Goal: Find specific page/section: Find specific page/section

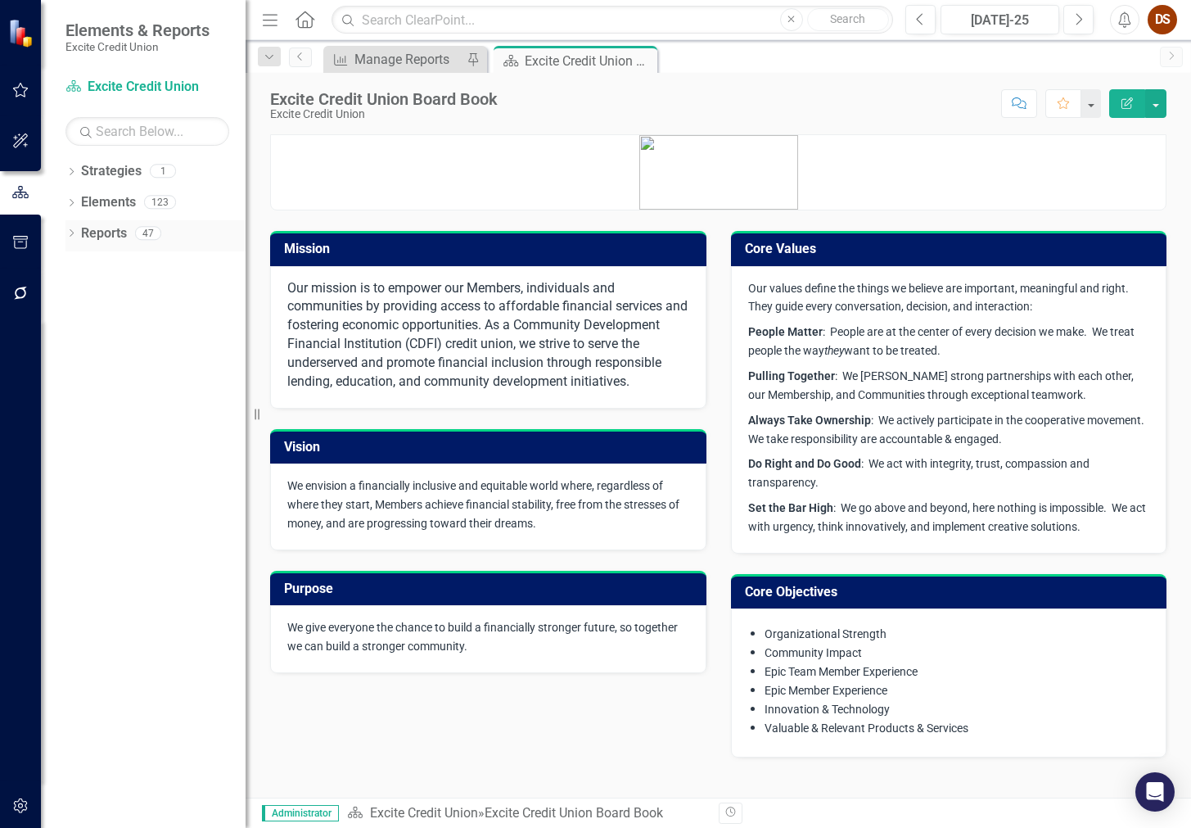
click at [107, 241] on link "Reports" at bounding box center [104, 233] width 46 height 19
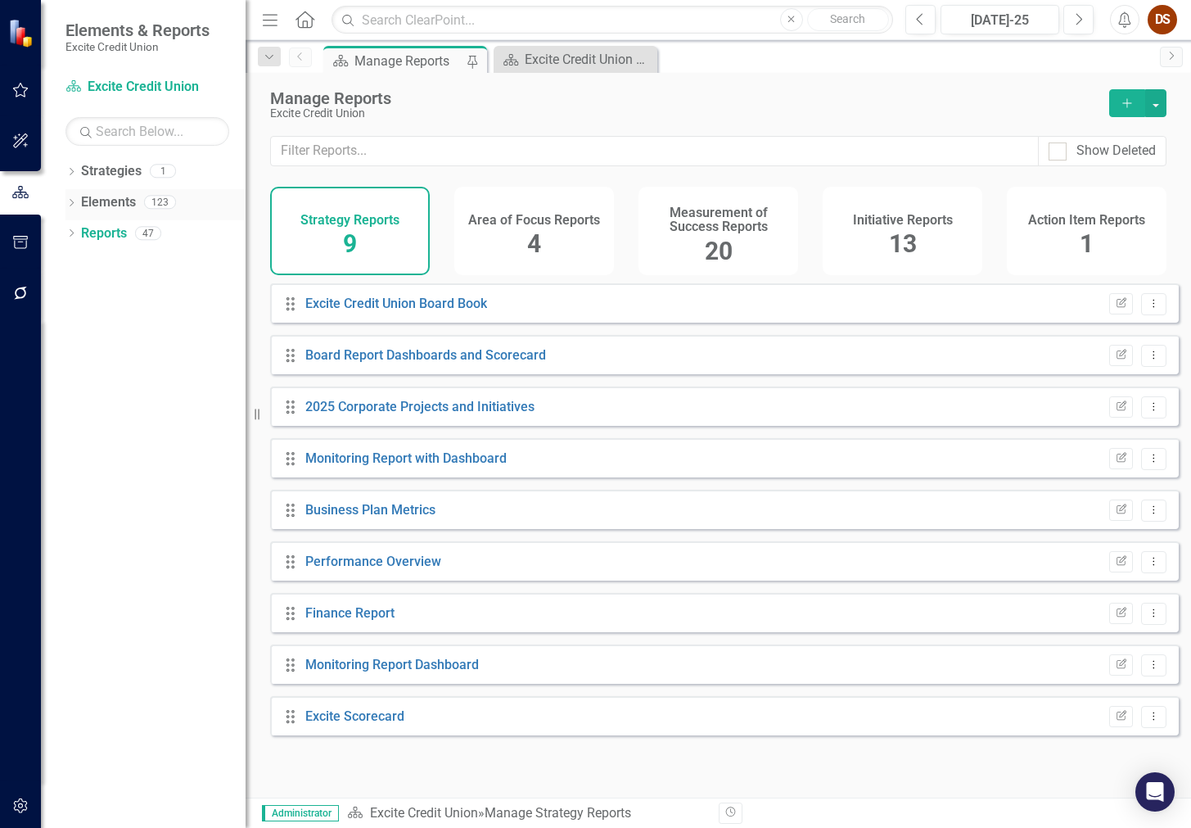
click at [104, 205] on link "Elements" at bounding box center [108, 202] width 55 height 19
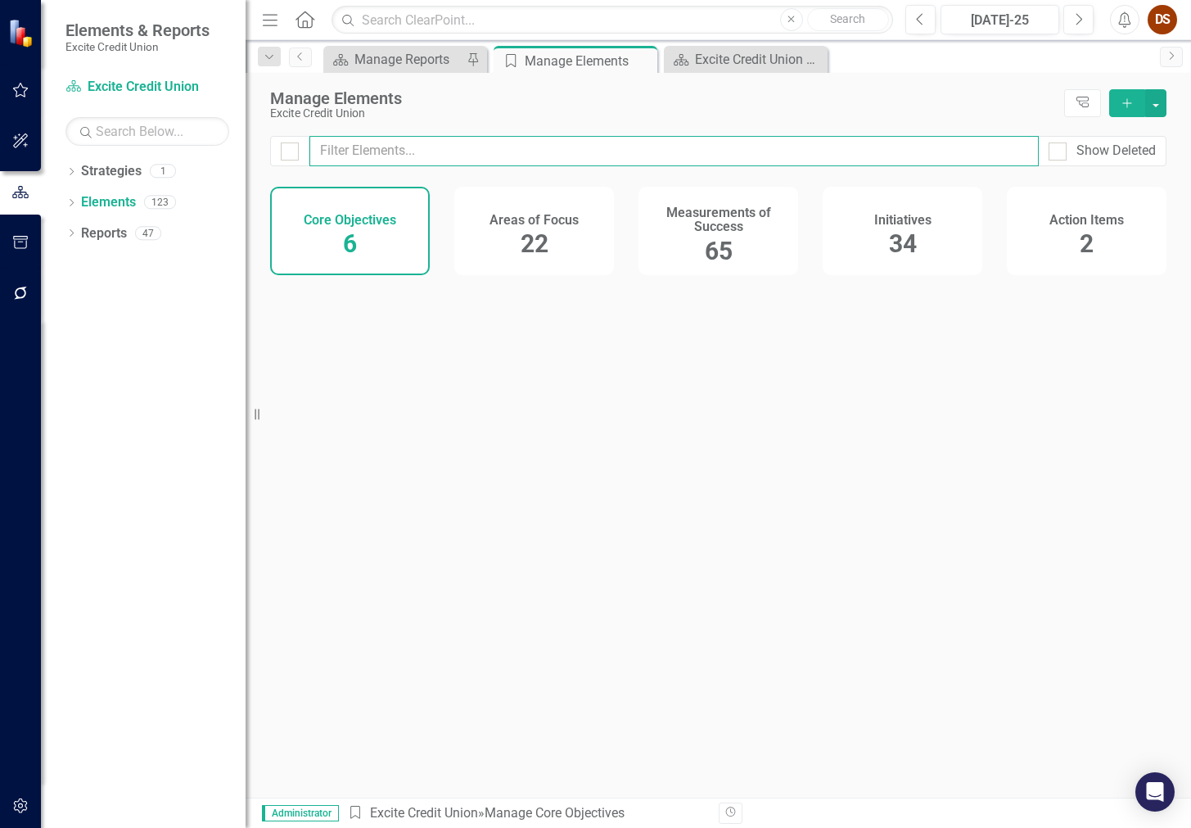
click at [486, 147] on input "text" at bounding box center [673, 151] width 729 height 30
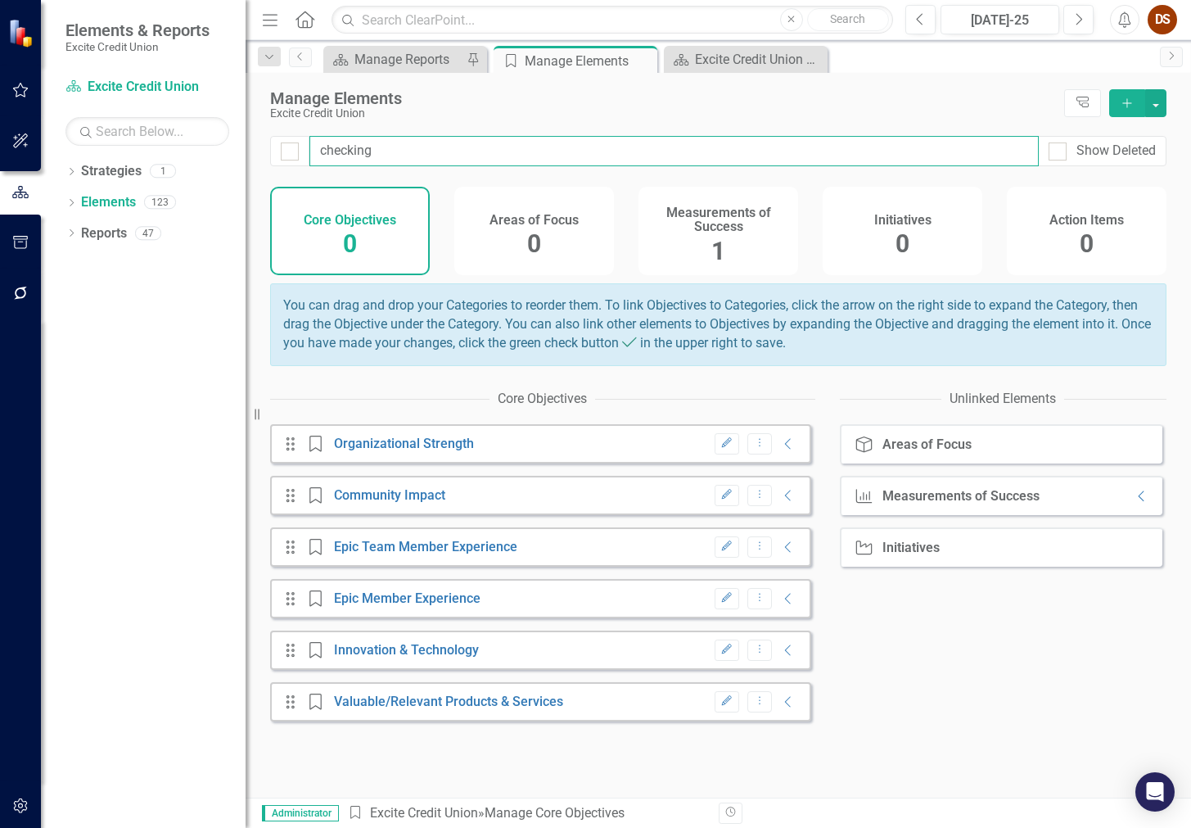
type input "checking"
click at [747, 433] on button "Dropdown Menu" at bounding box center [759, 444] width 25 height 22
click at [713, 235] on div "1" at bounding box center [718, 251] width 14 height 35
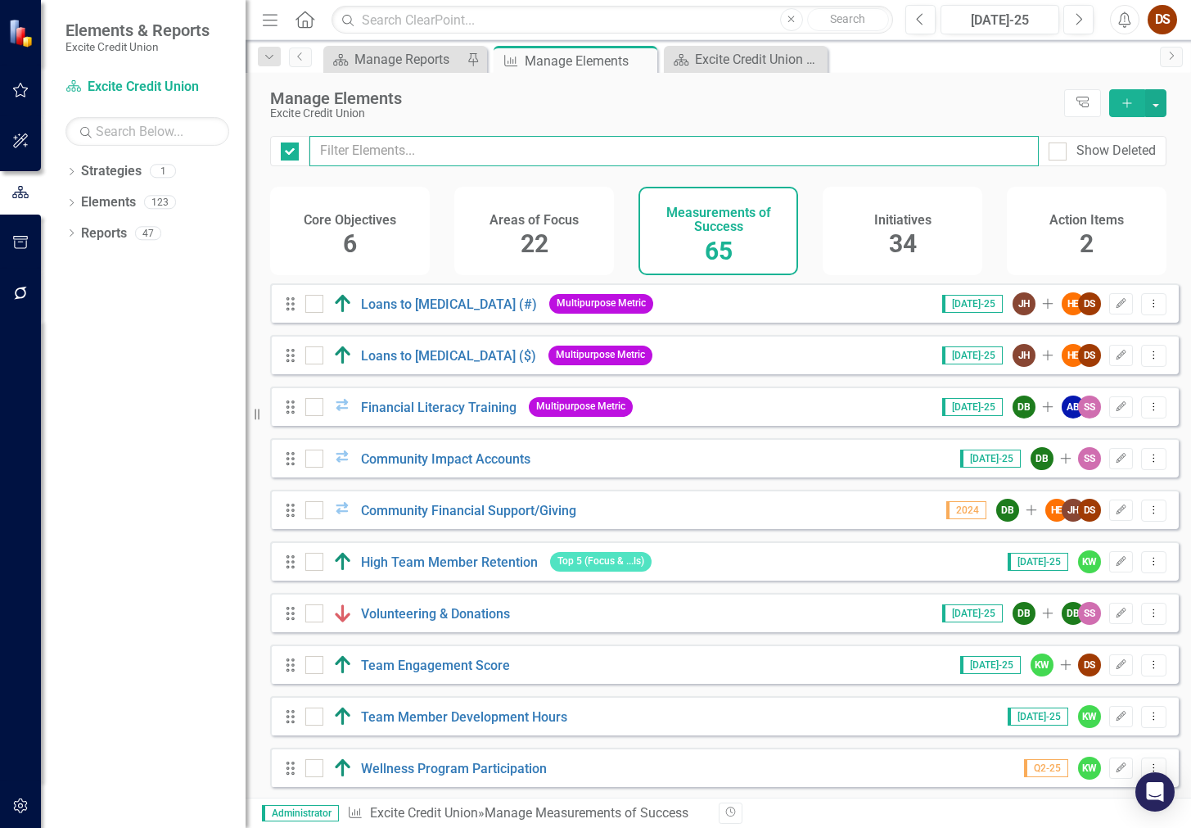
checkbox input "false"
click at [397, 141] on input "text" at bounding box center [673, 151] width 729 height 30
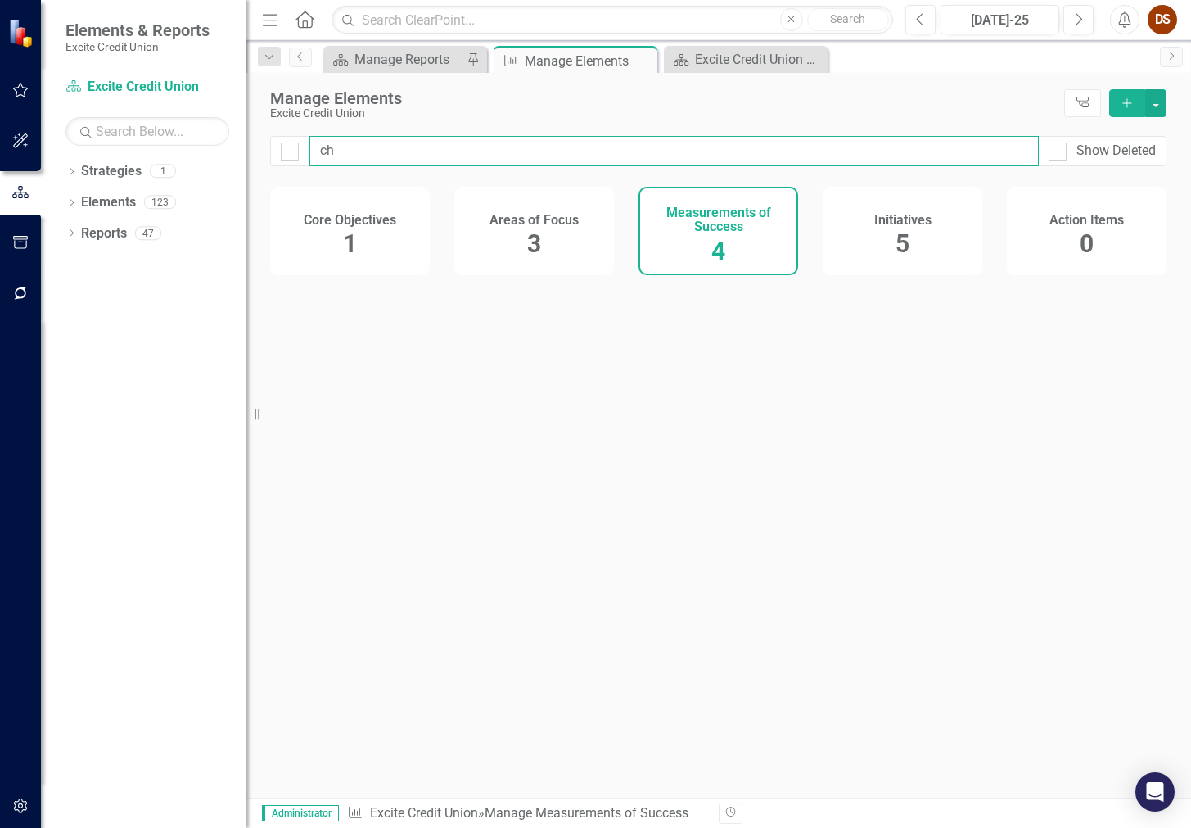
type input "che"
checkbox input "false"
type input "check"
checkbox input "false"
type input "[PERSON_NAME]"
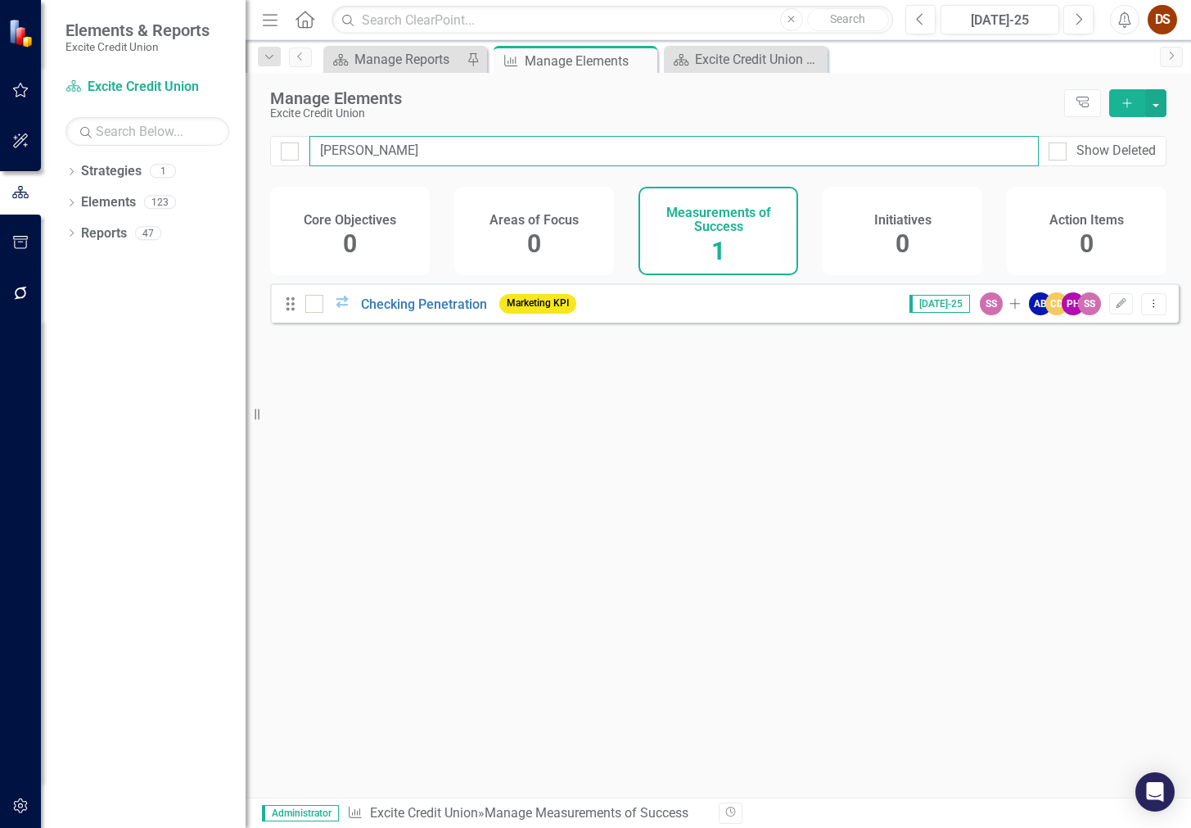
checkbox input "false"
type input "checkin"
checkbox input "false"
type input "checking"
checkbox input "false"
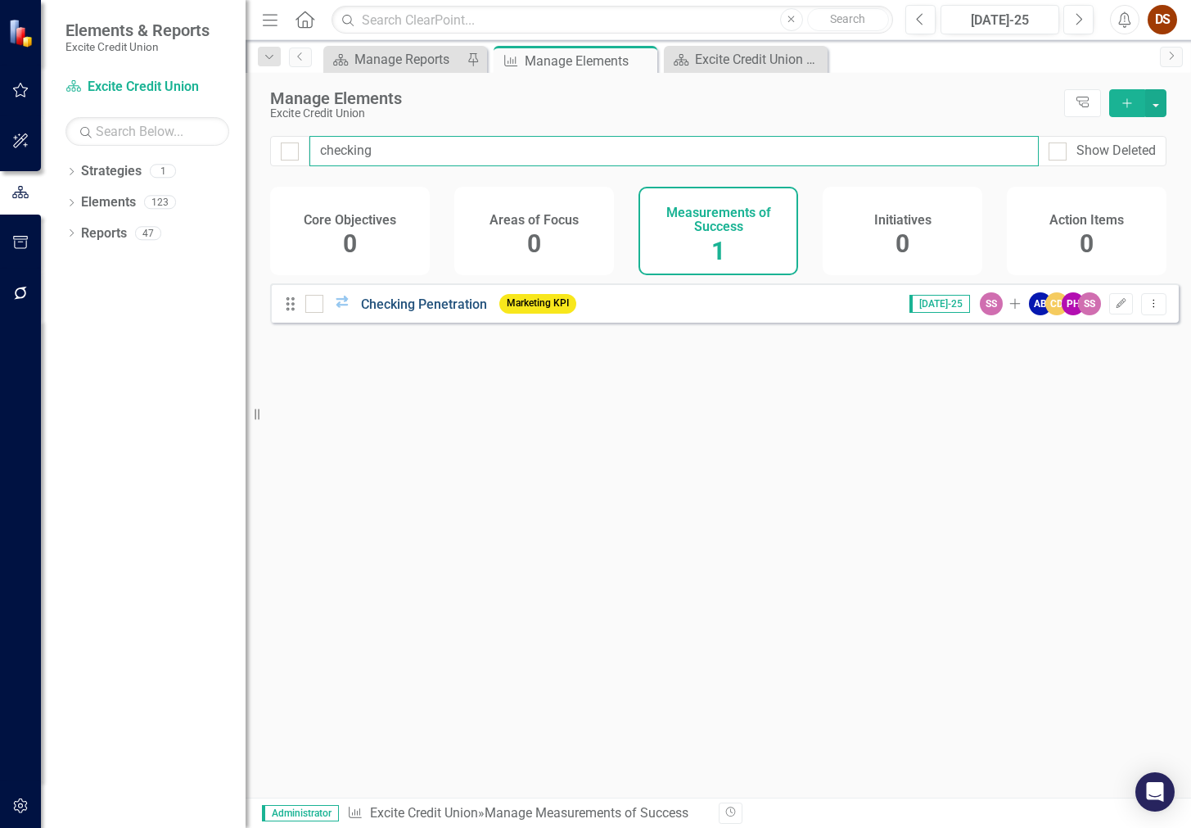
type input "checking"
click at [434, 312] on link "Checking Penetration" at bounding box center [424, 304] width 126 height 16
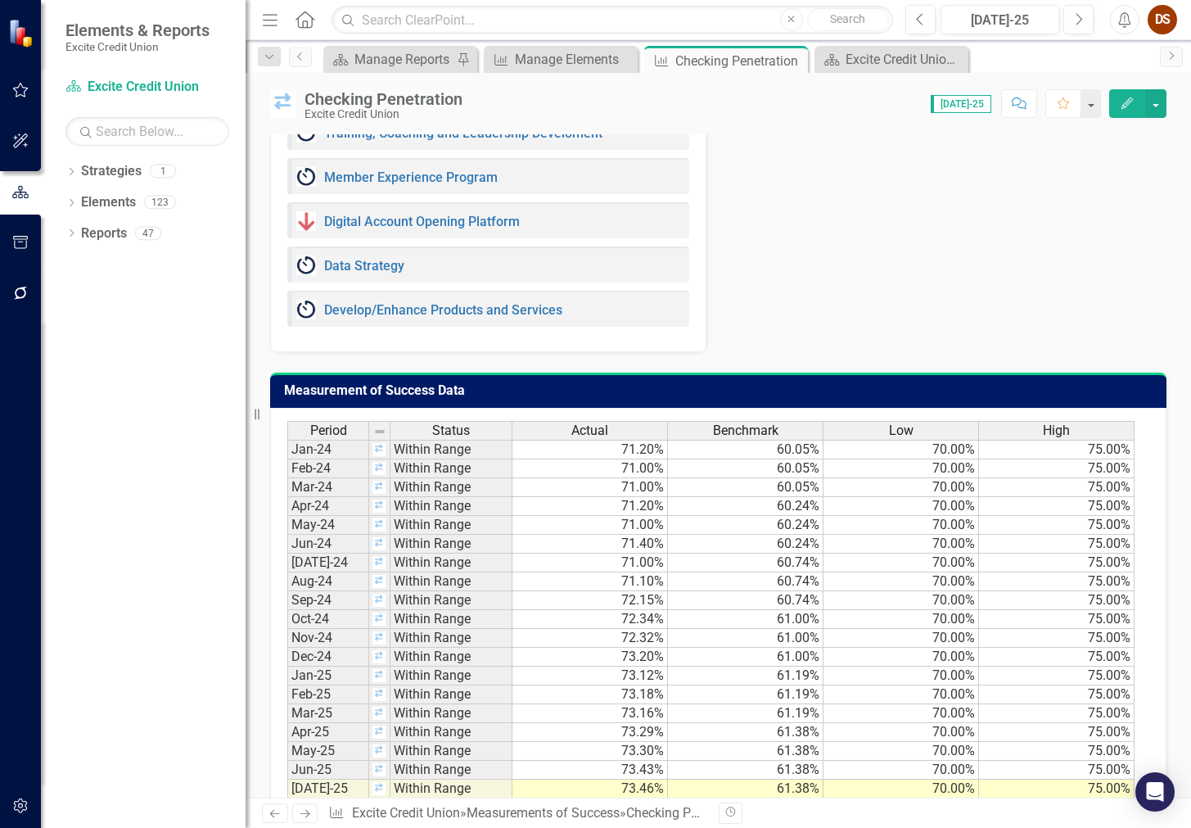
scroll to position [874, 0]
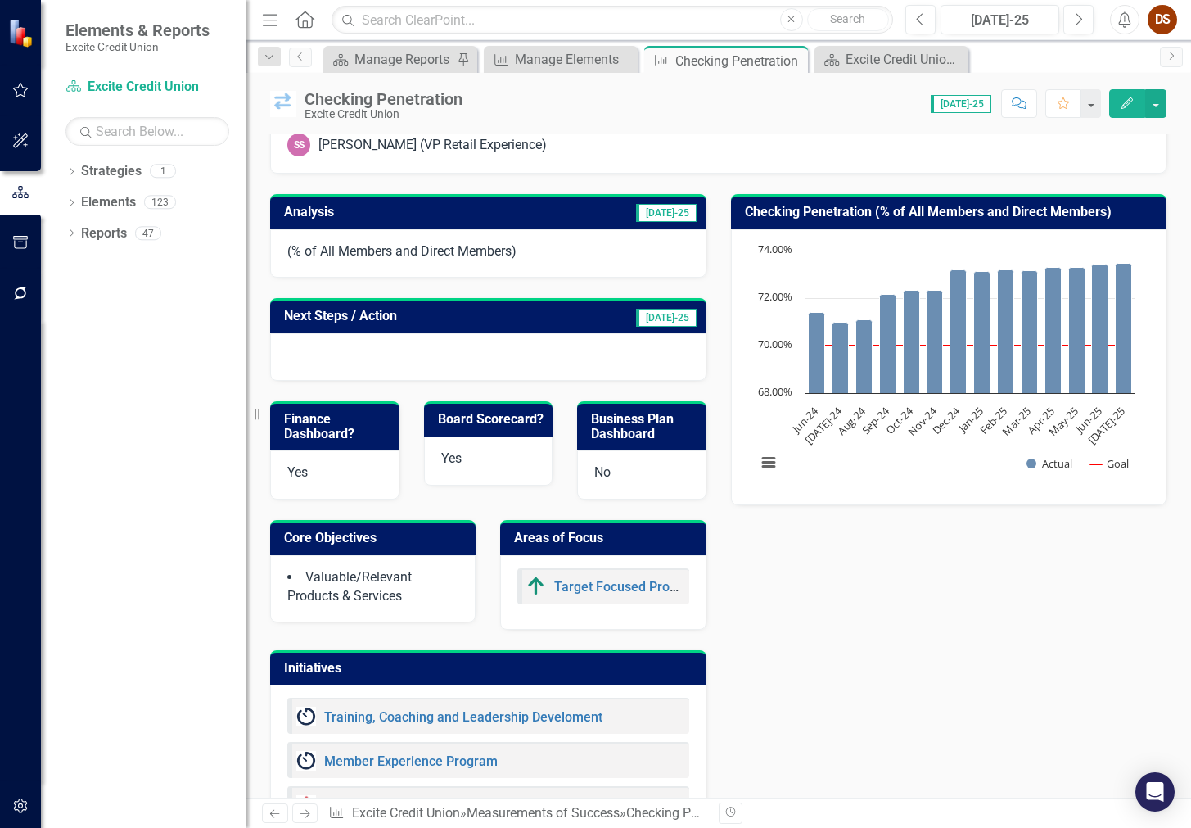
scroll to position [0, 0]
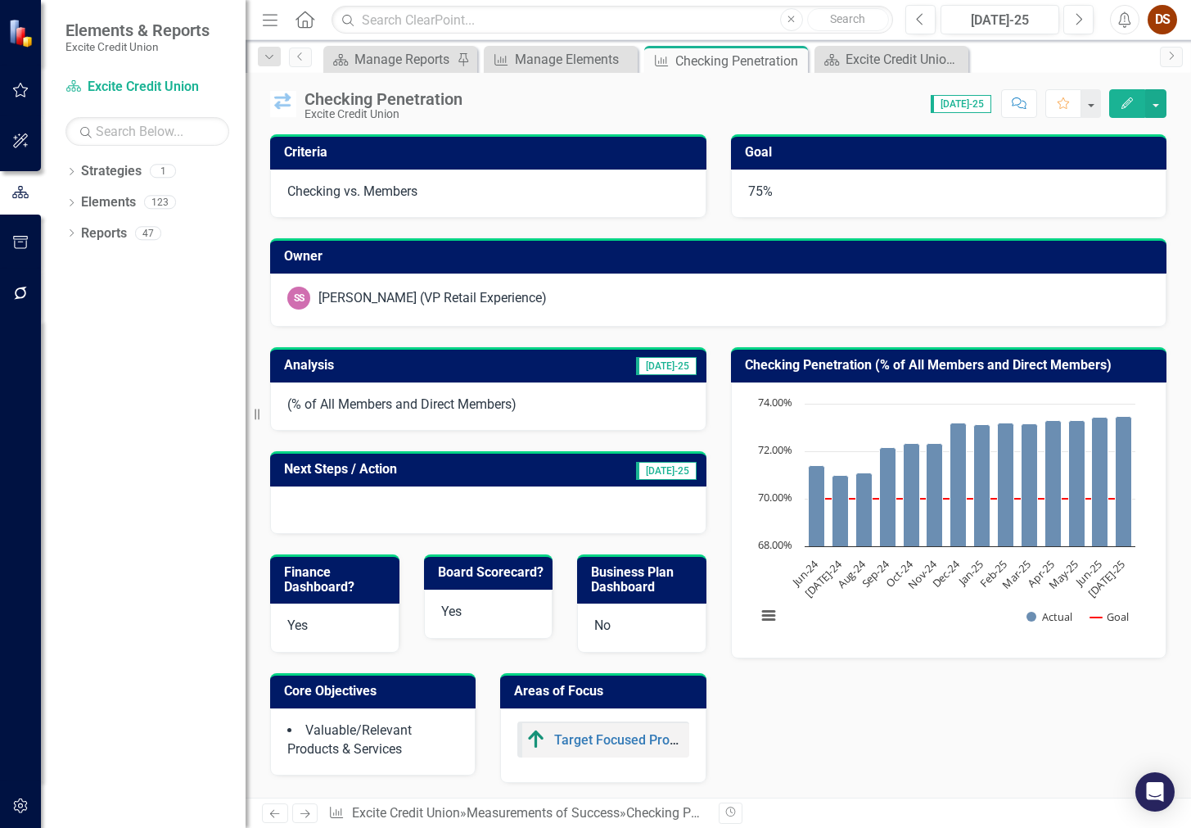
click at [937, 231] on div "Owner SS [PERSON_NAME] (VP Retail Experience)" at bounding box center [718, 272] width 921 height 109
click at [872, 706] on div "Analysis [DATE]-25 (% of All Members and Direct Members) Next Steps / Action [D…" at bounding box center [718, 708] width 921 height 762
click at [107, 341] on div "Dropdown Strategies 1 Excite Credit Union Dropdown Elements 123 Dropdown Area o…" at bounding box center [143, 493] width 205 height 670
click at [585, 62] on div "Manage Elements" at bounding box center [564, 59] width 98 height 20
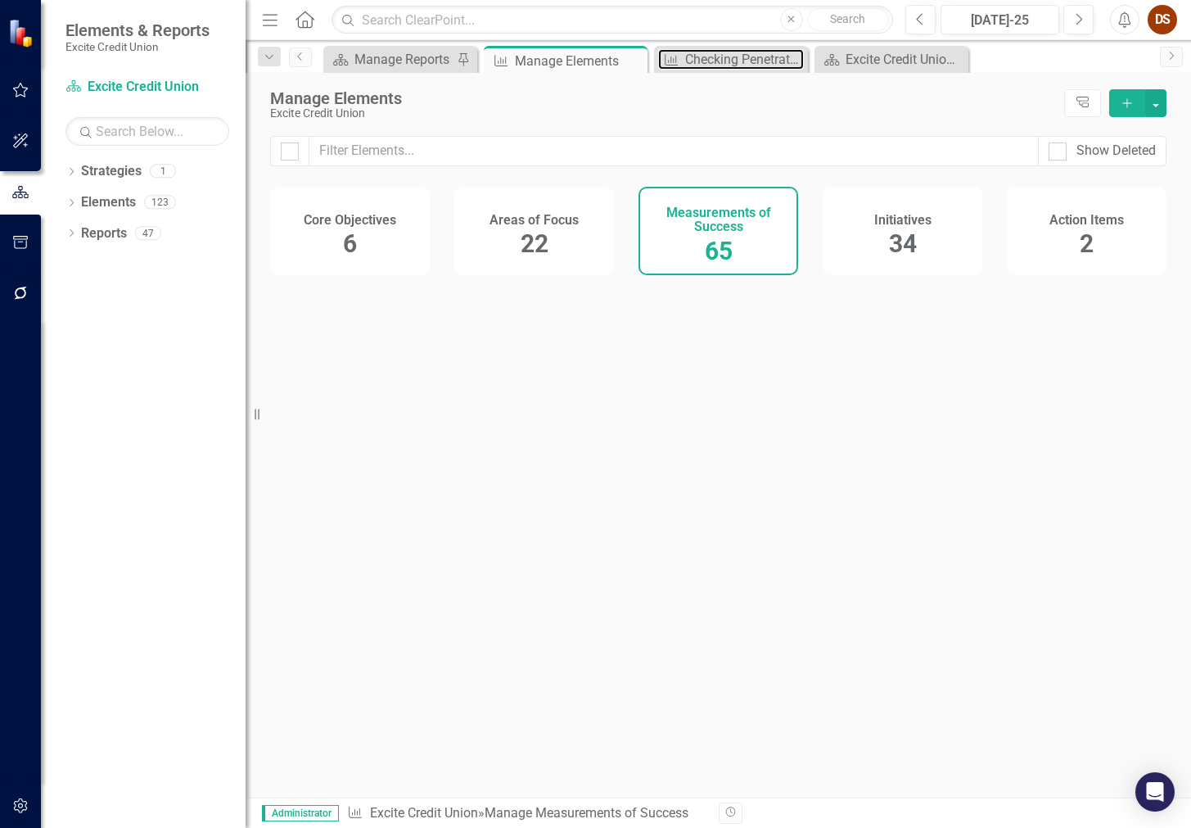
click at [706, 52] on div "Checking Penetration" at bounding box center [744, 59] width 119 height 20
